Goal: Information Seeking & Learning: Learn about a topic

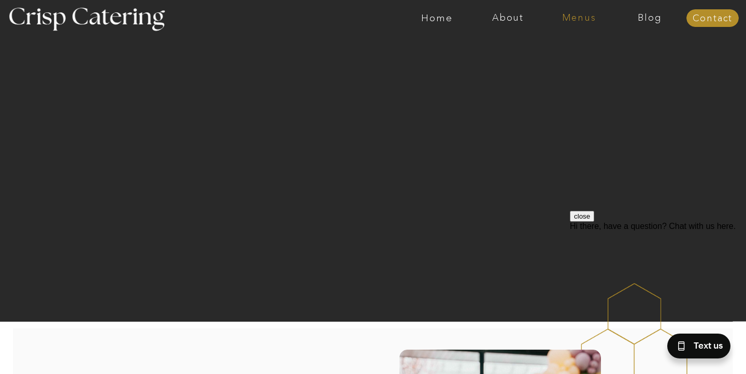
click at [582, 20] on nav "Menus" at bounding box center [579, 18] width 71 height 10
click at [567, 59] on nav "Winter (Sep-Feb)" at bounding box center [578, 61] width 85 height 10
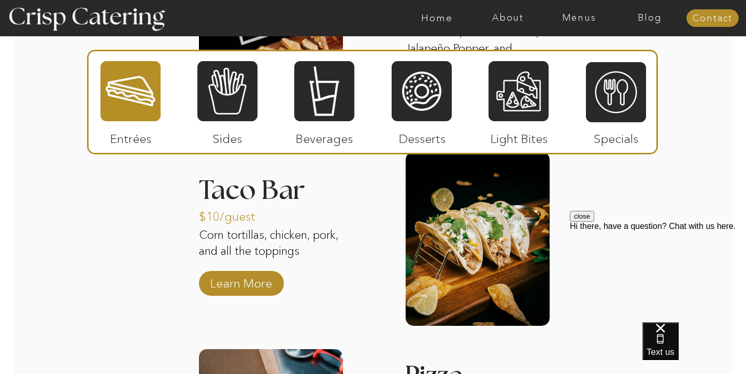
scroll to position [1491, 0]
click at [595, 222] on button "close" at bounding box center [582, 216] width 24 height 11
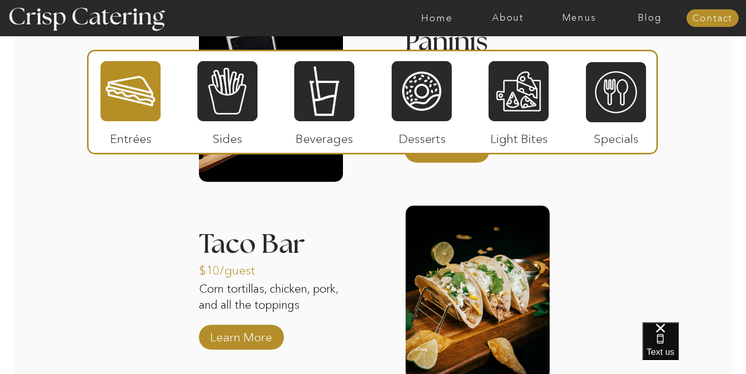
scroll to position [1447, 0]
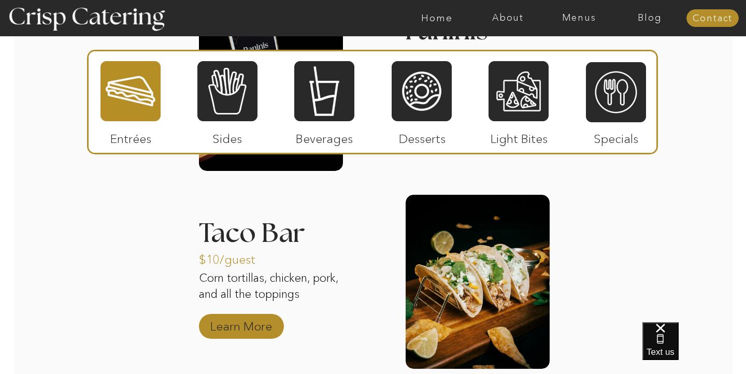
click at [250, 326] on p "Learn More" at bounding box center [241, 324] width 69 height 30
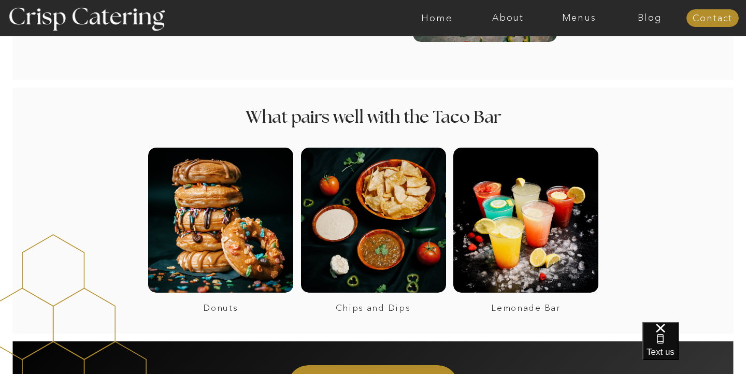
scroll to position [684, 0]
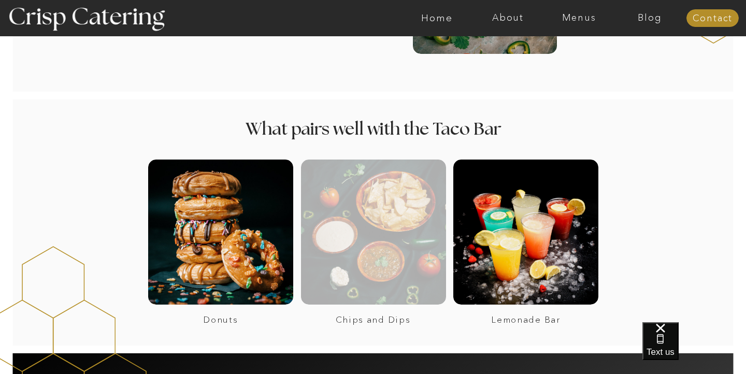
click at [335, 248] on div at bounding box center [373, 232] width 145 height 145
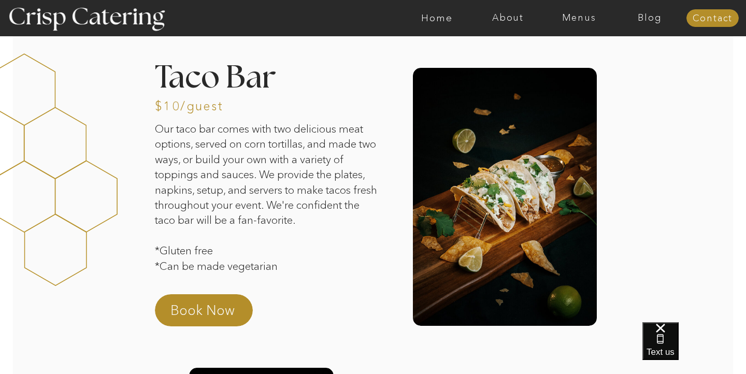
scroll to position [0, 0]
